Goal: Download file/media

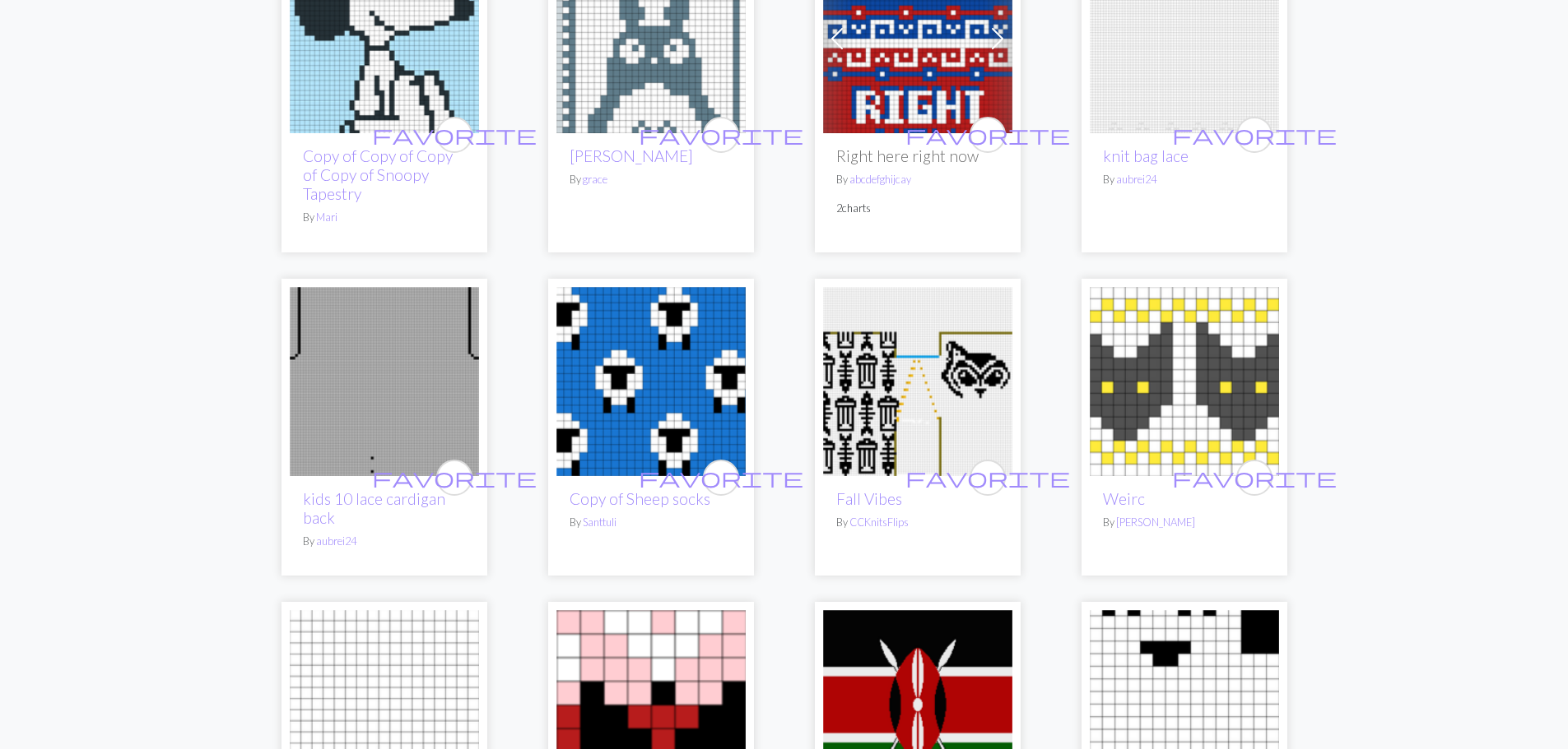
scroll to position [2467, 0]
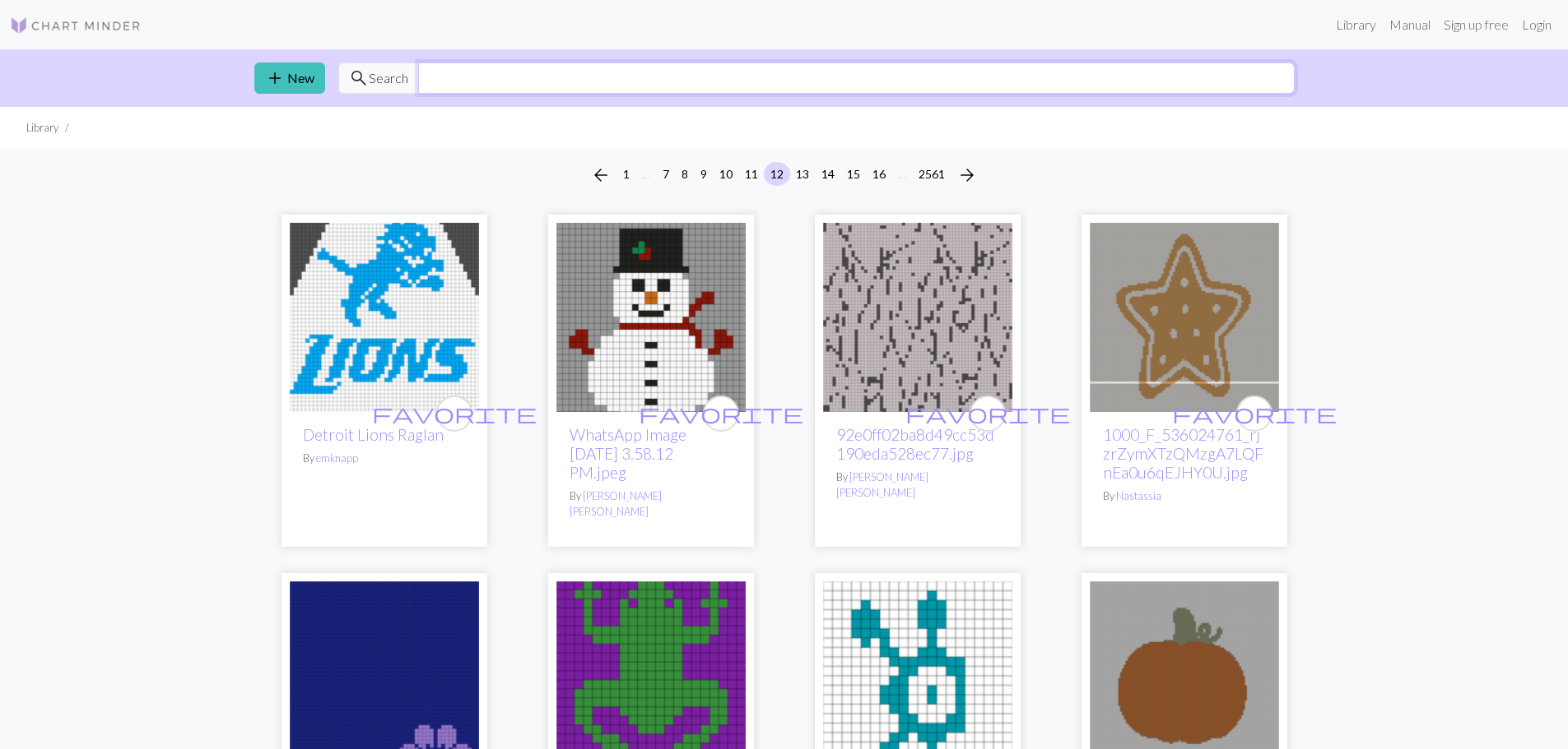
click at [568, 76] on input "text" at bounding box center [856, 78] width 876 height 31
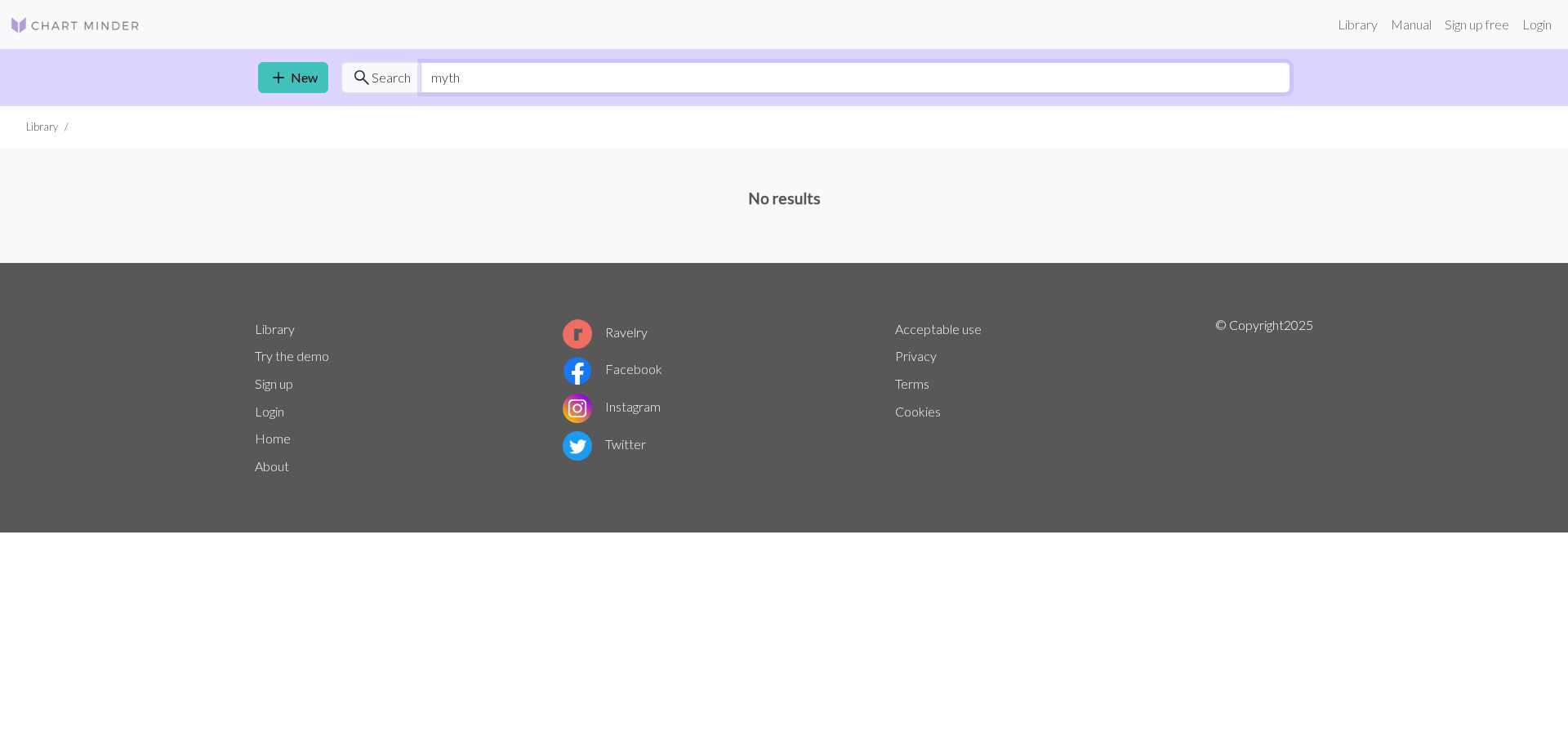
paste input "Double-headed eagle"
type input "Double-headed eagle"
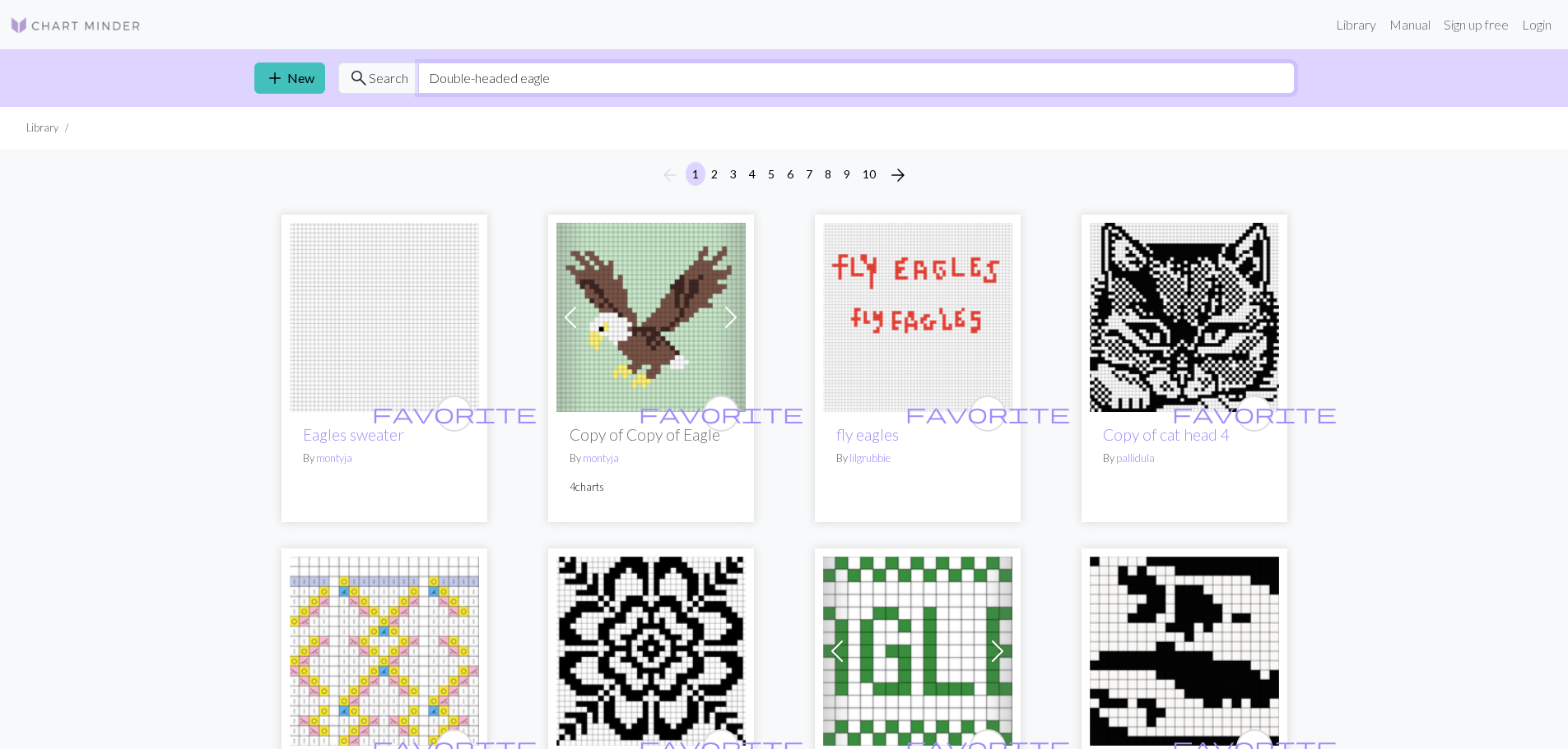
click at [928, 85] on input "Double-headed eagle" at bounding box center [856, 78] width 876 height 31
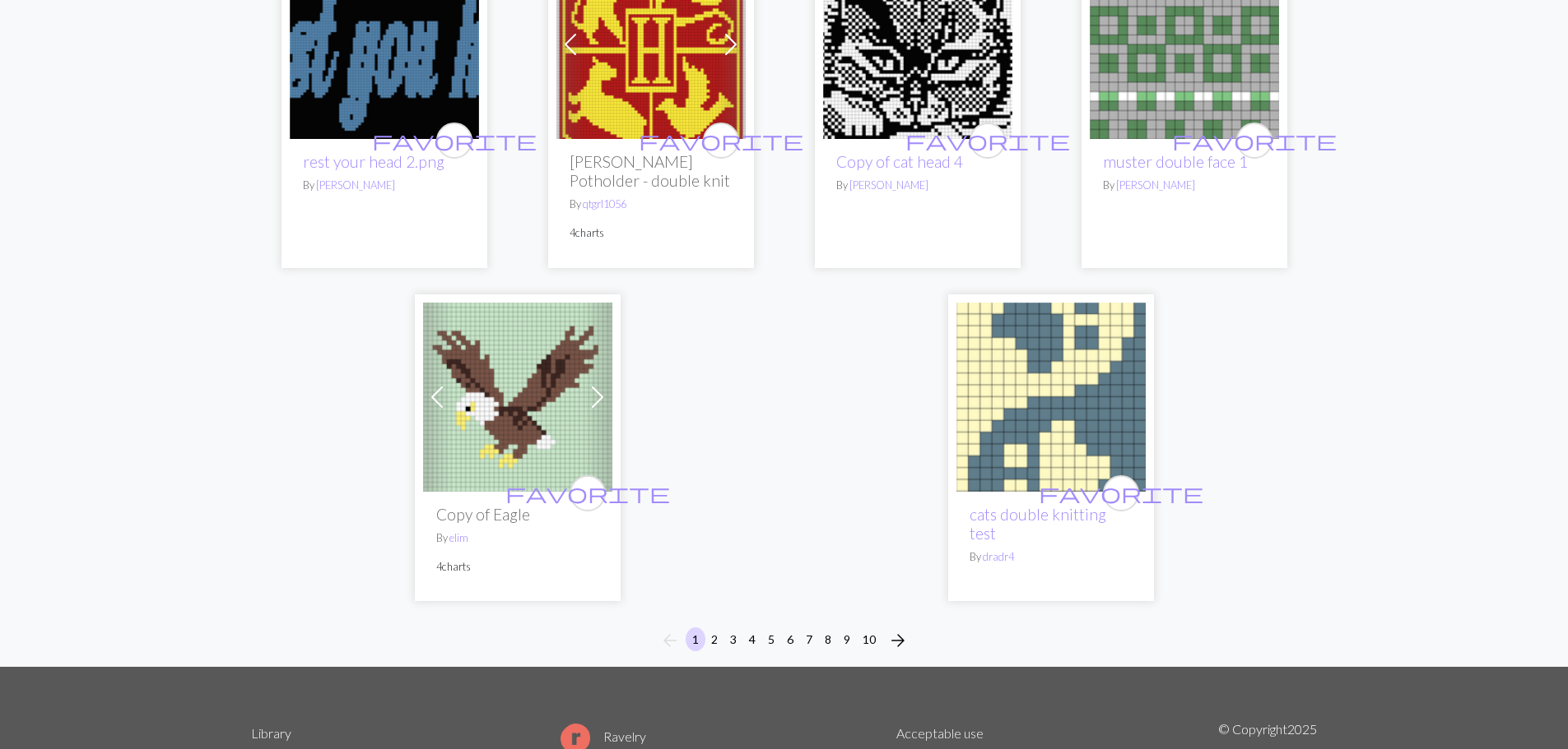
scroll to position [4195, 0]
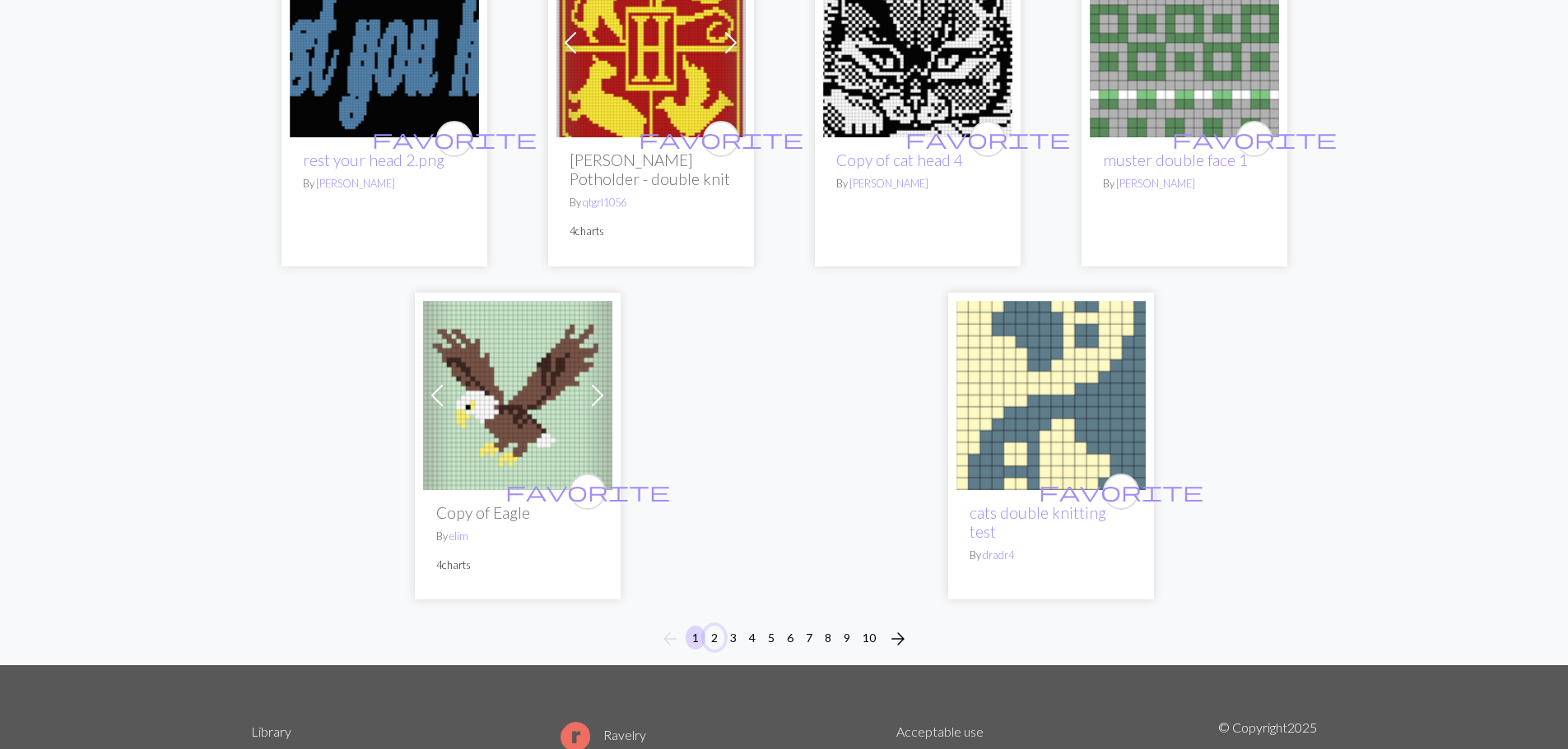
click at [712, 626] on button "2" at bounding box center [714, 638] width 20 height 24
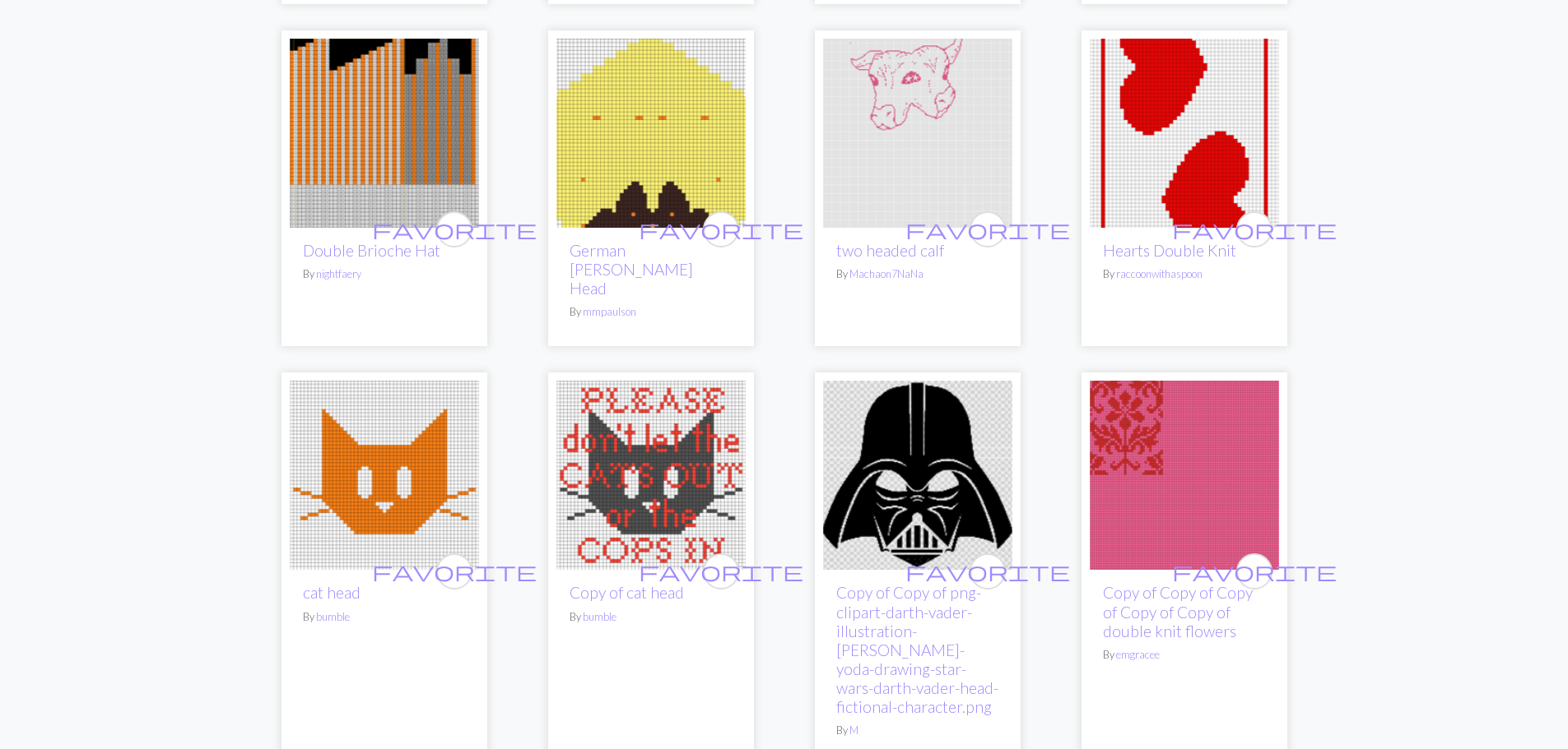
scroll to position [823, 0]
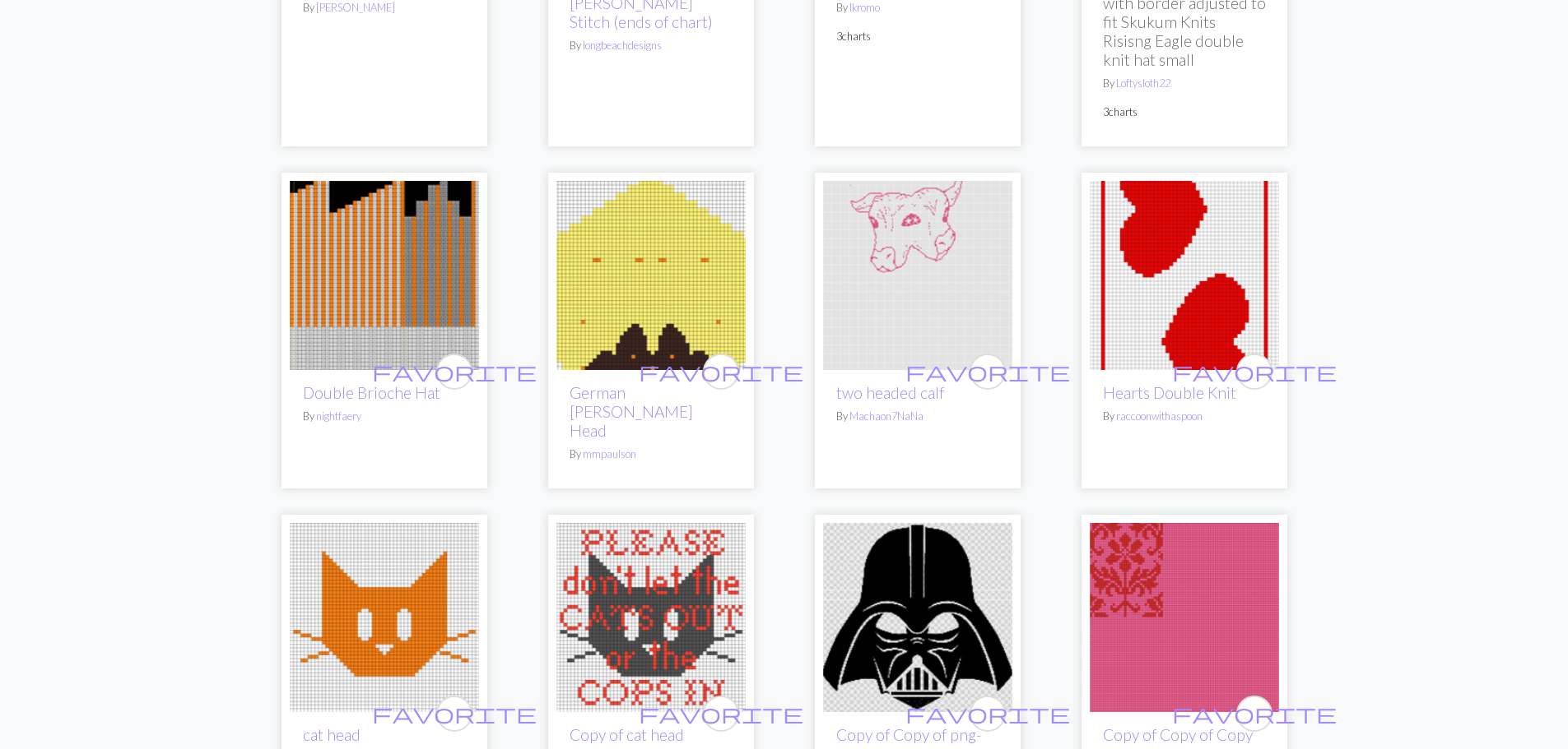
click at [888, 304] on img at bounding box center [918, 275] width 189 height 189
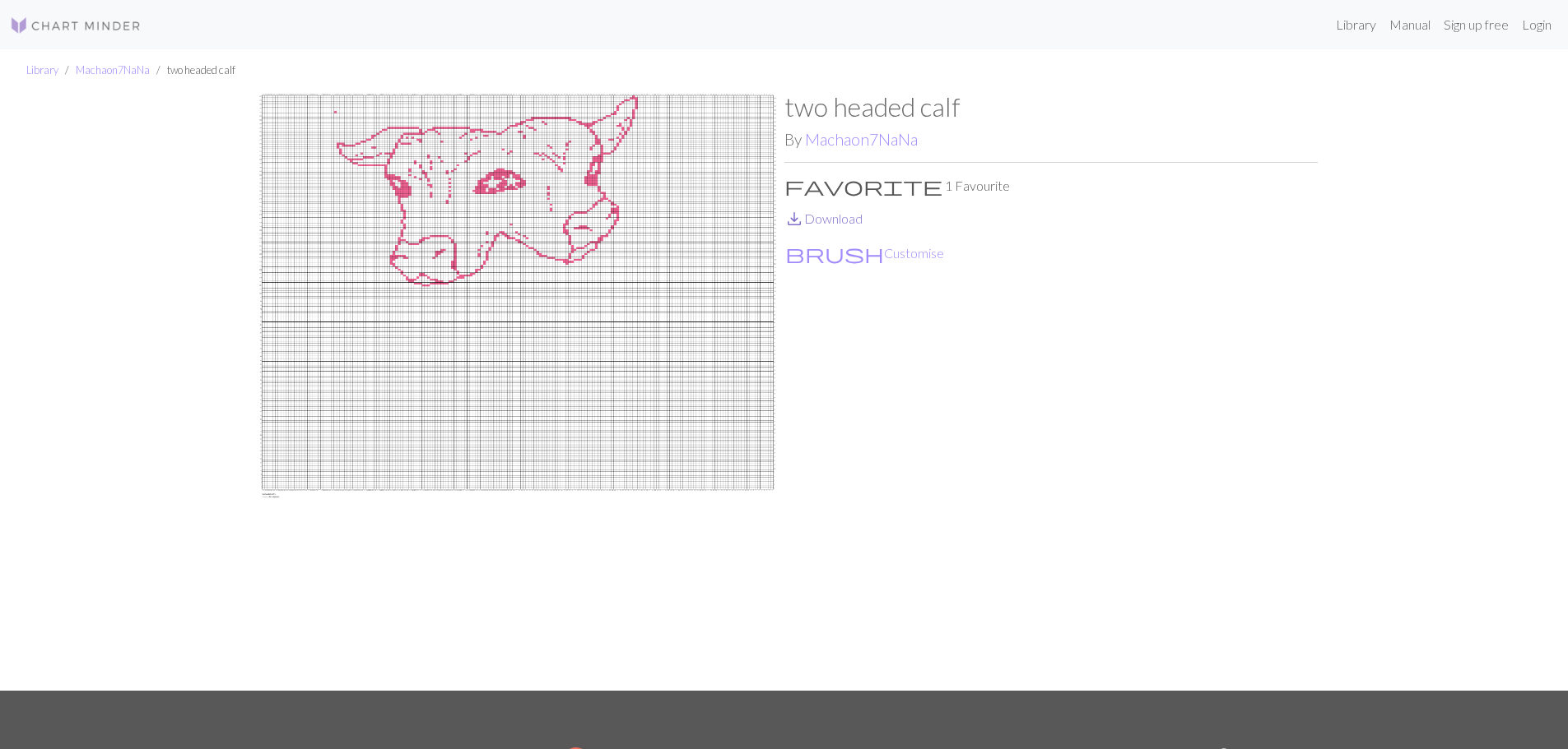
click at [836, 212] on link "save_alt Download" at bounding box center [823, 218] width 78 height 15
click at [1074, 217] on p "save_alt Download" at bounding box center [1051, 218] width 533 height 20
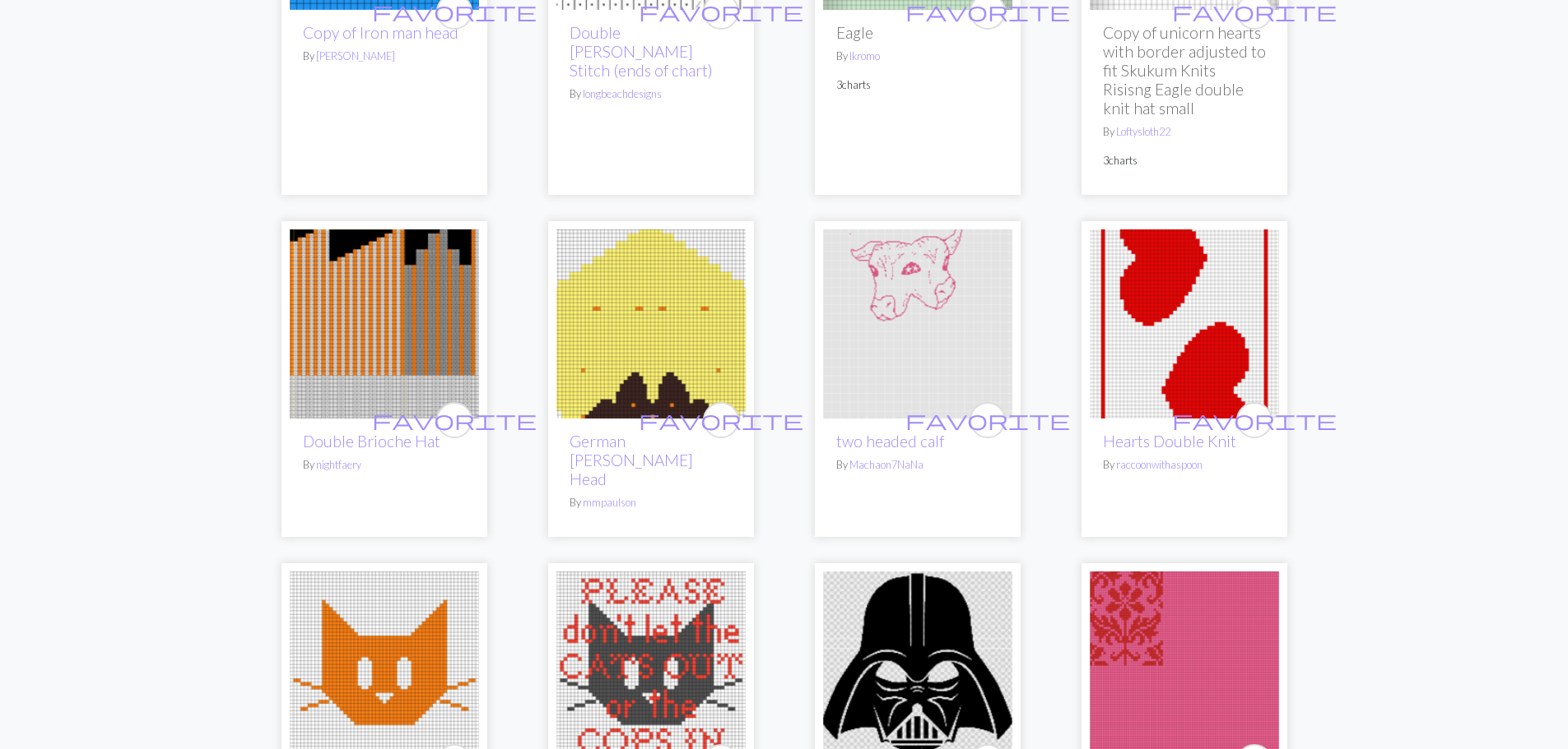
scroll to position [905, 0]
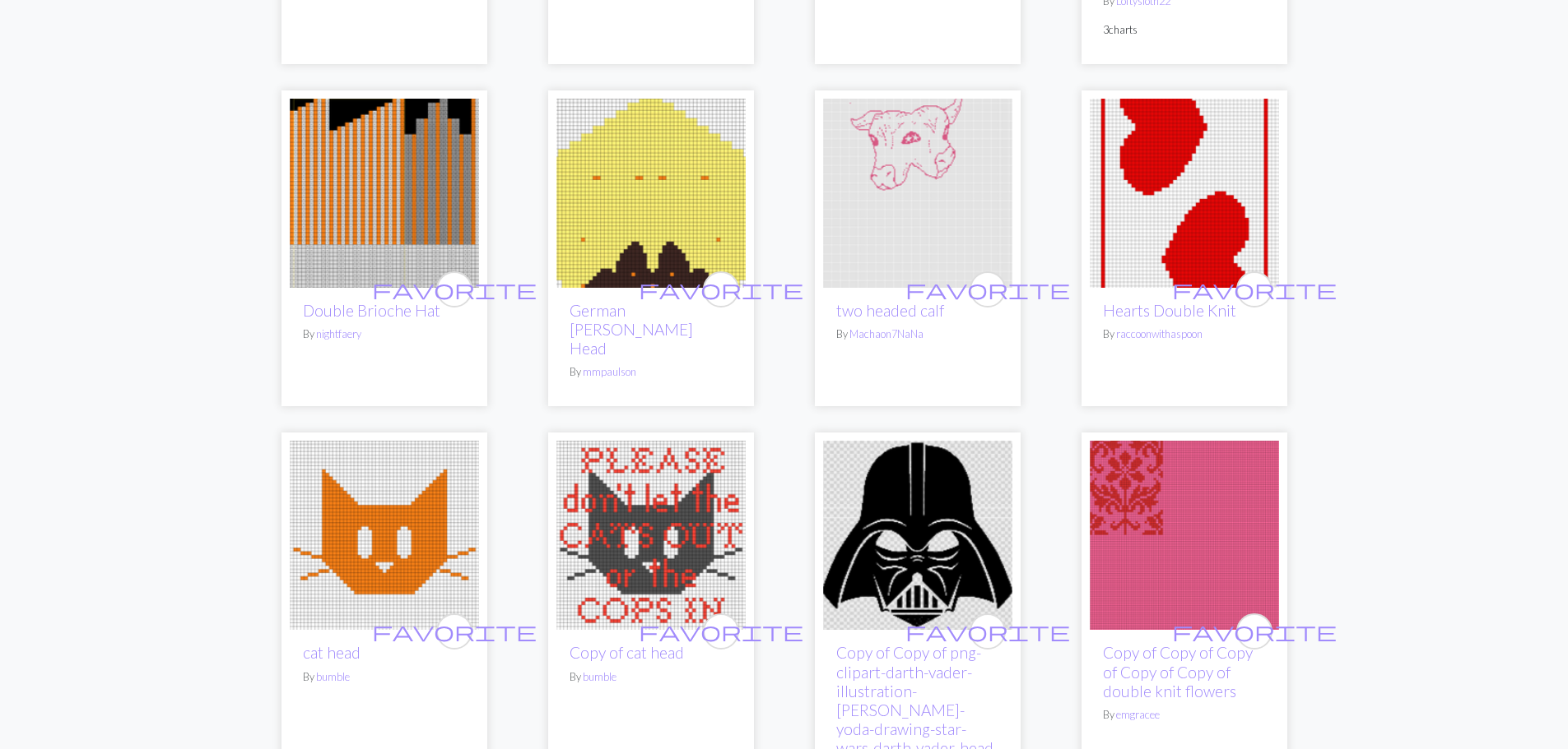
click at [331, 226] on img at bounding box center [384, 193] width 189 height 189
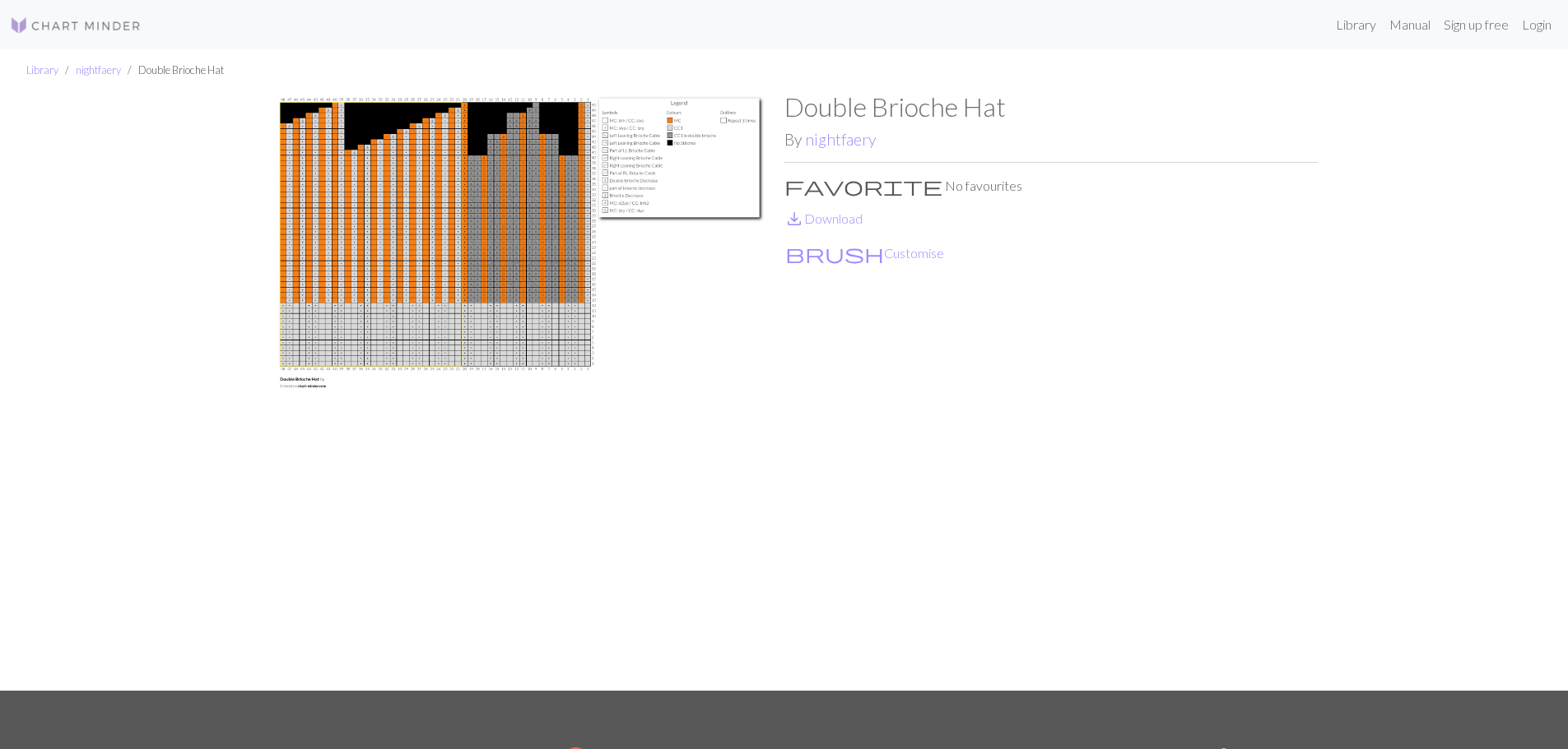
click at [318, 230] on img at bounding box center [517, 391] width 533 height 600
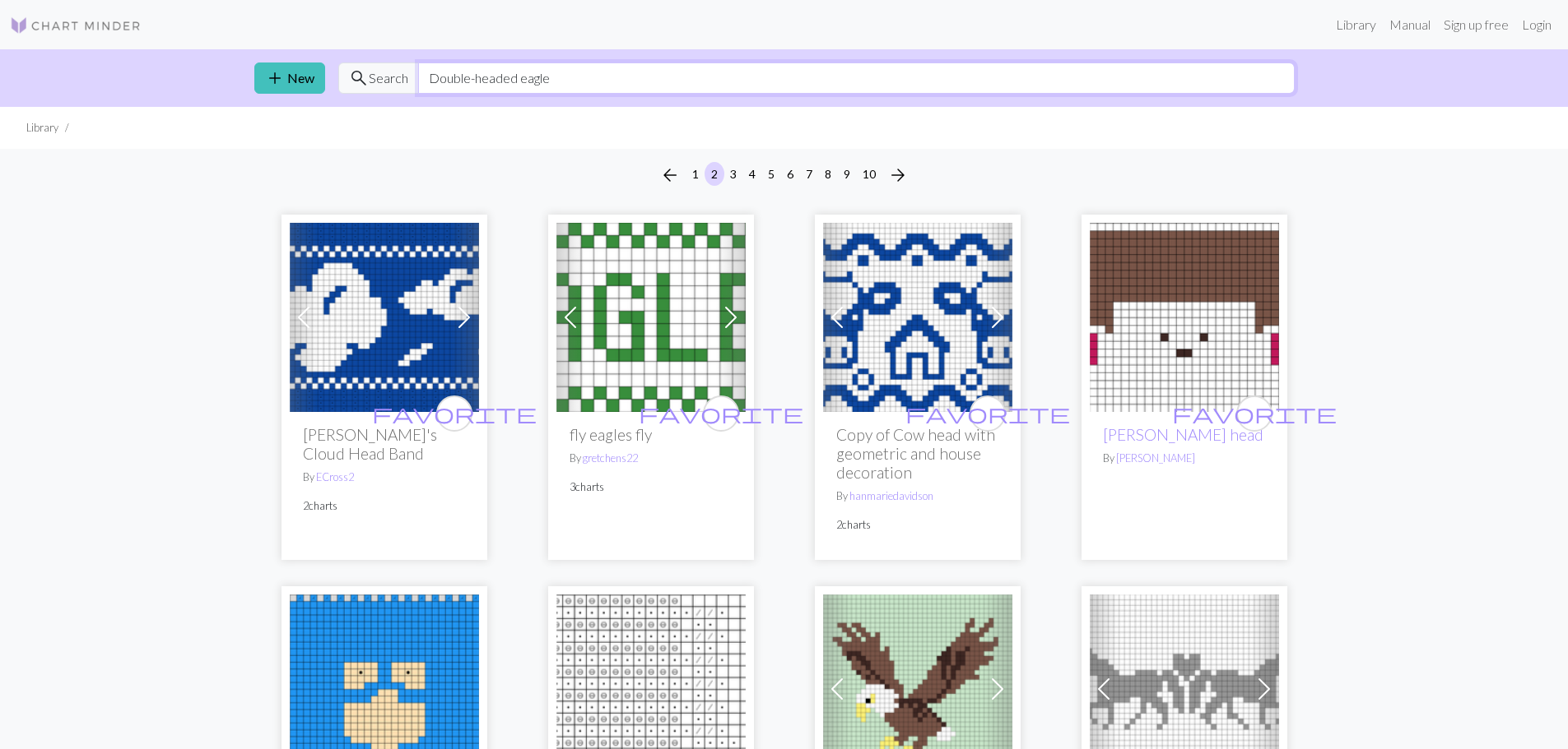
drag, startPoint x: 585, startPoint y: 88, endPoint x: 367, endPoint y: 88, distance: 218.0
click at [367, 88] on div "search Search Double-headed eagle" at bounding box center [816, 78] width 956 height 31
type input "myth"
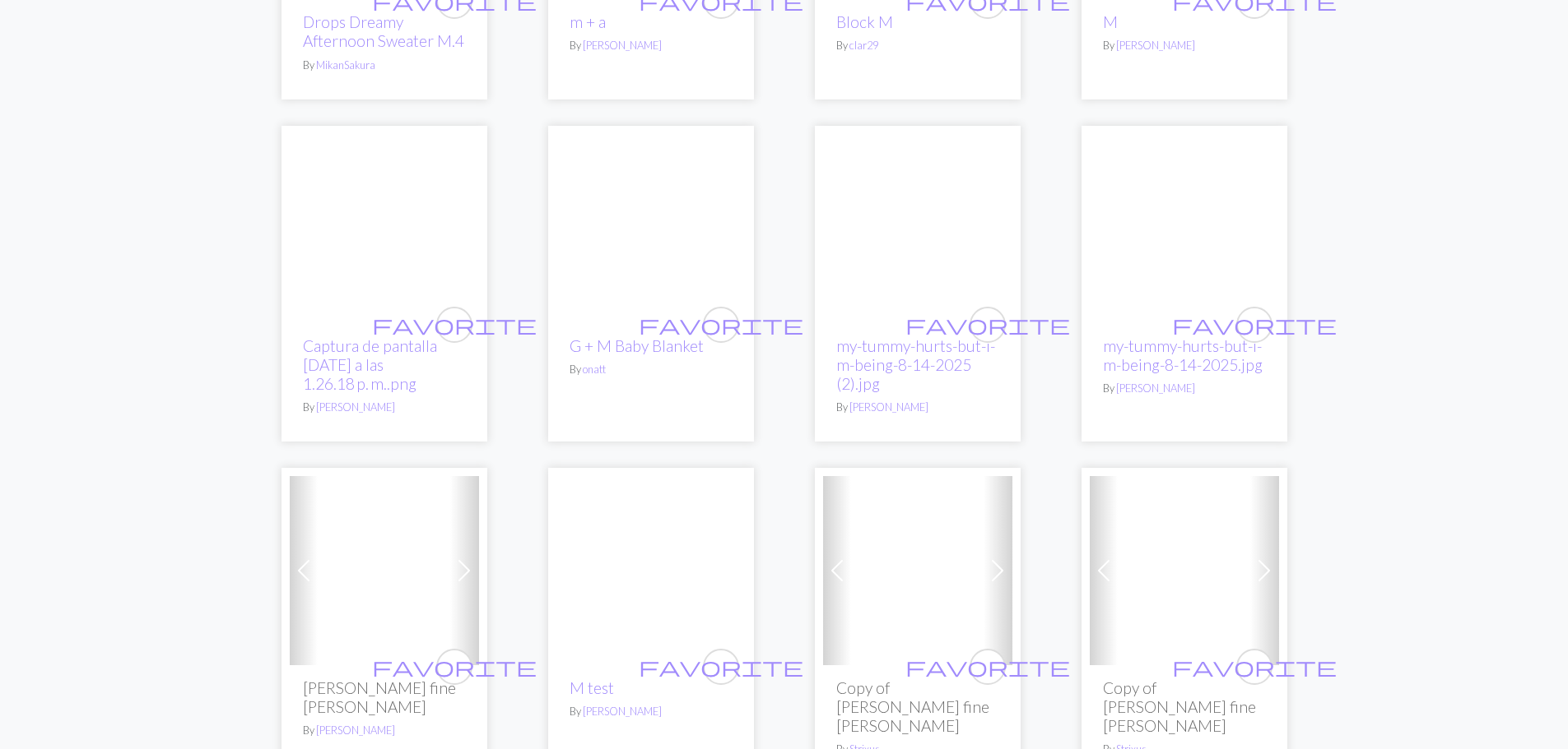
scroll to position [740, 0]
